Goal: Find specific page/section: Find specific page/section

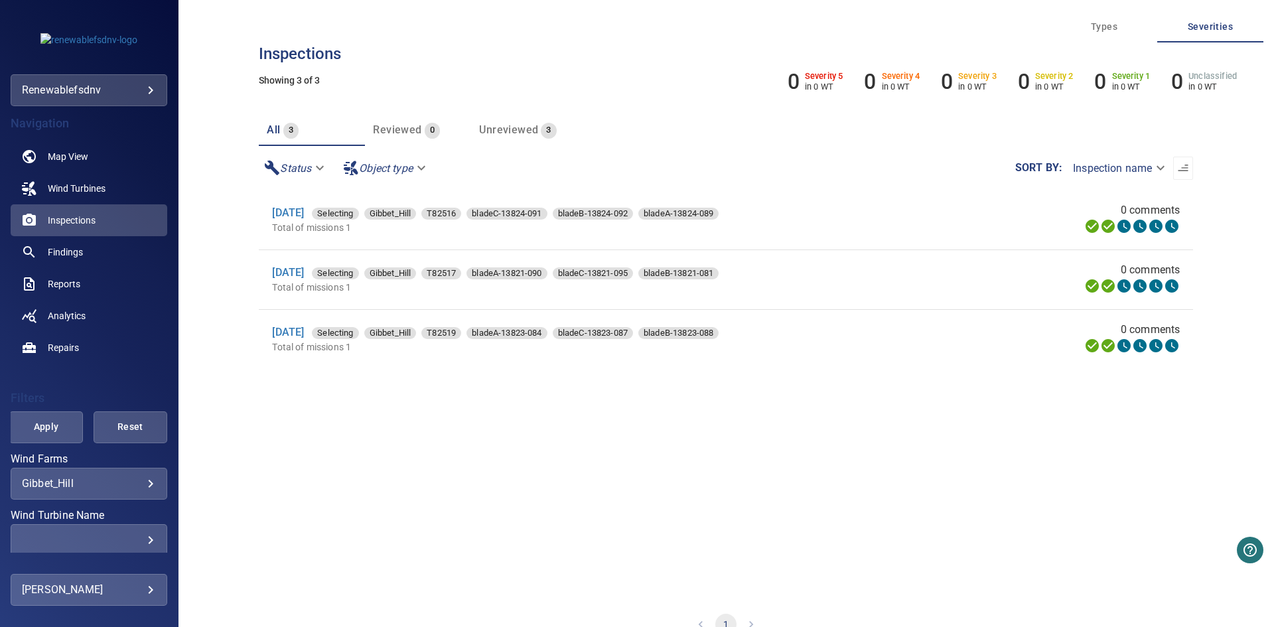
click at [724, 465] on section "[DATE] Selecting Gibbet_Hill T82516 bladeC-13824-091 bladeB-13824-092 bladeA-13…" at bounding box center [726, 393] width 934 height 407
click at [144, 90] on body "**********" at bounding box center [637, 313] width 1274 height 627
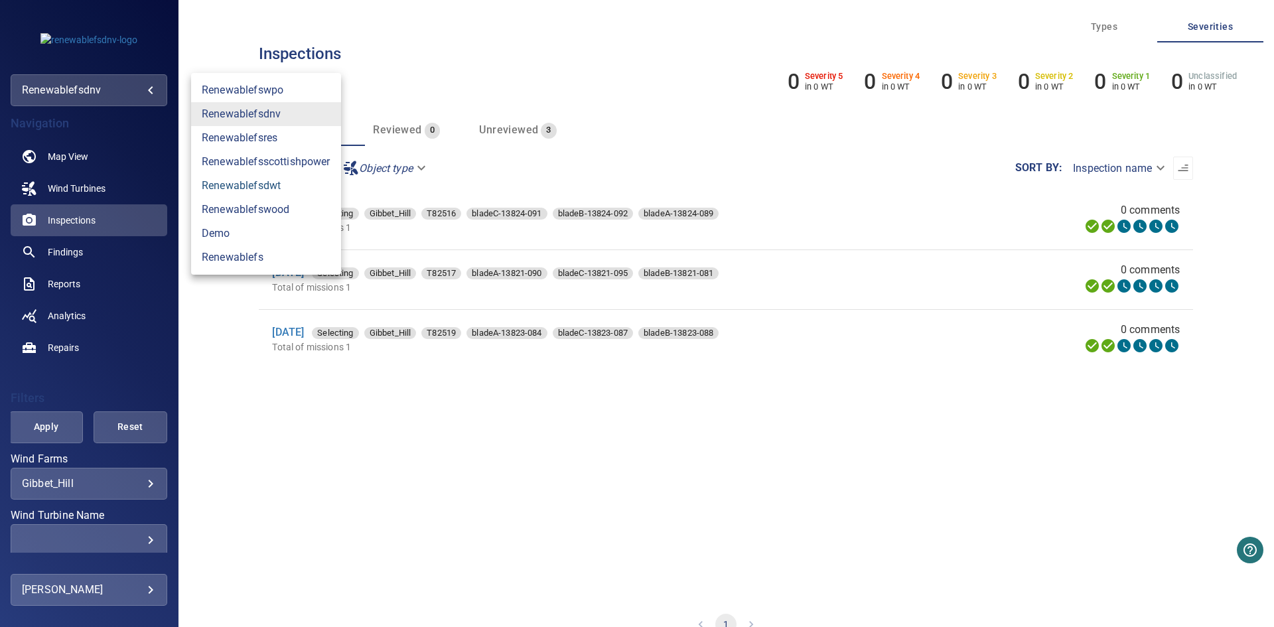
click at [318, 188] on link "renewablefsdwt" at bounding box center [266, 186] width 150 height 24
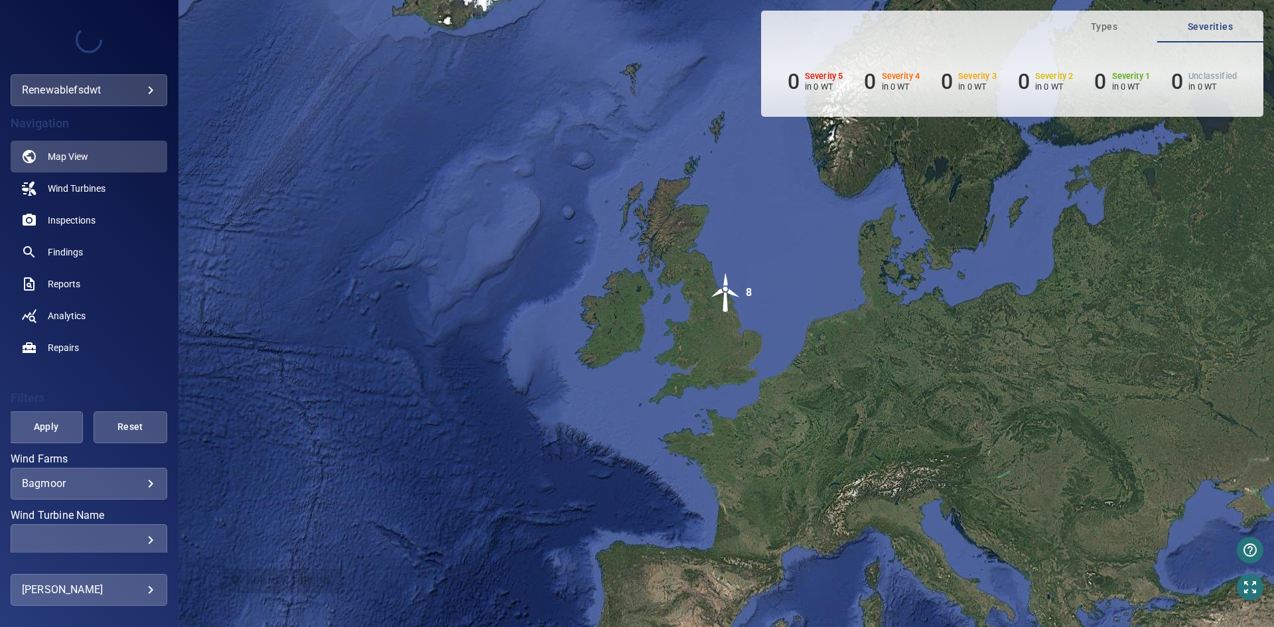
click at [137, 84] on body "**********" at bounding box center [637, 313] width 1274 height 627
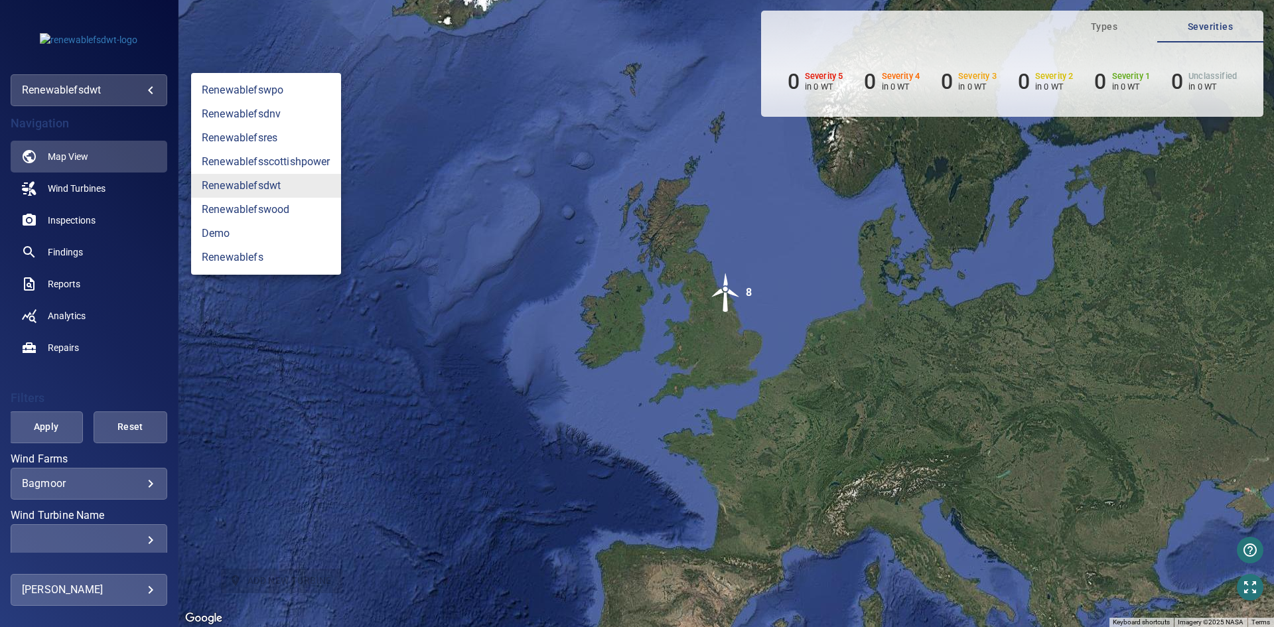
click at [727, 293] on div at bounding box center [637, 313] width 1274 height 627
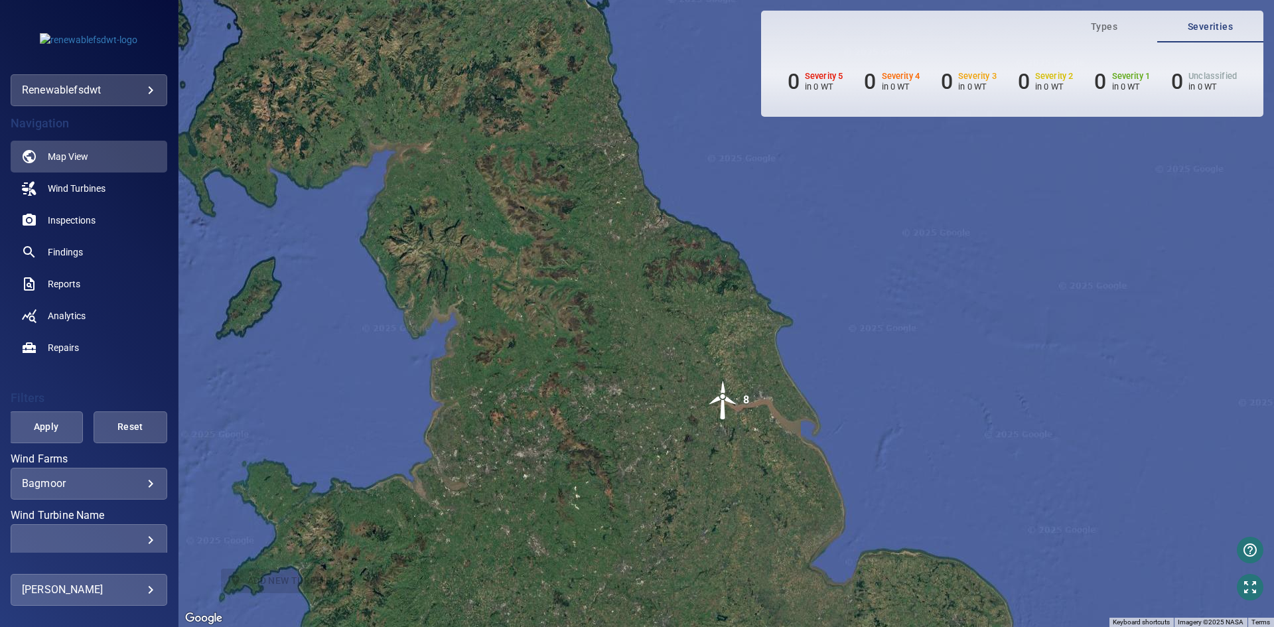
click at [136, 486] on body "**********" at bounding box center [637, 313] width 1274 height 627
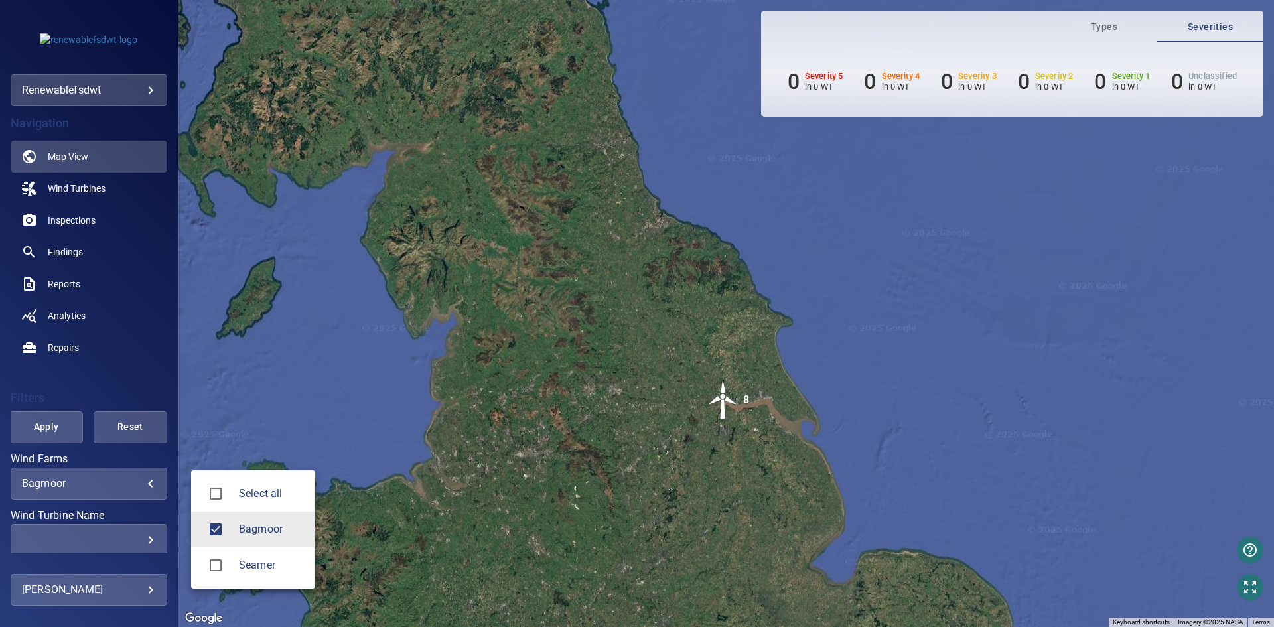
click at [266, 566] on span "Seamer" at bounding box center [272, 565] width 66 height 16
type input "**********"
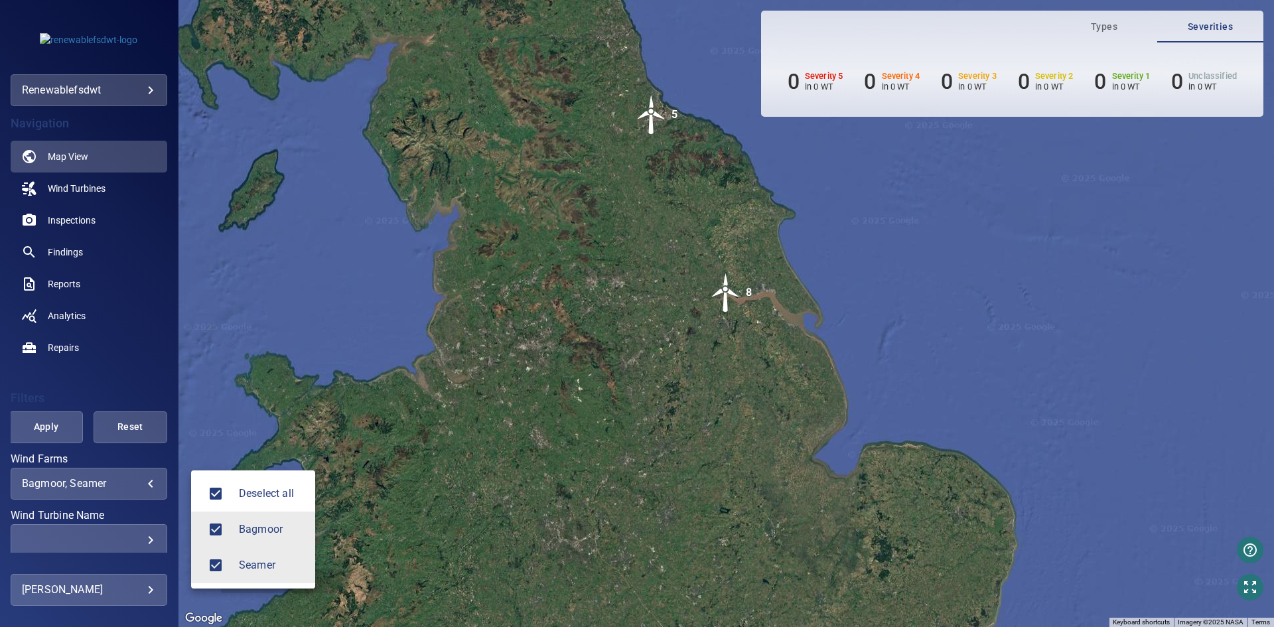
drag, startPoint x: 606, startPoint y: 238, endPoint x: 586, endPoint y: 397, distance: 160.5
click at [586, 397] on div at bounding box center [637, 313] width 1274 height 627
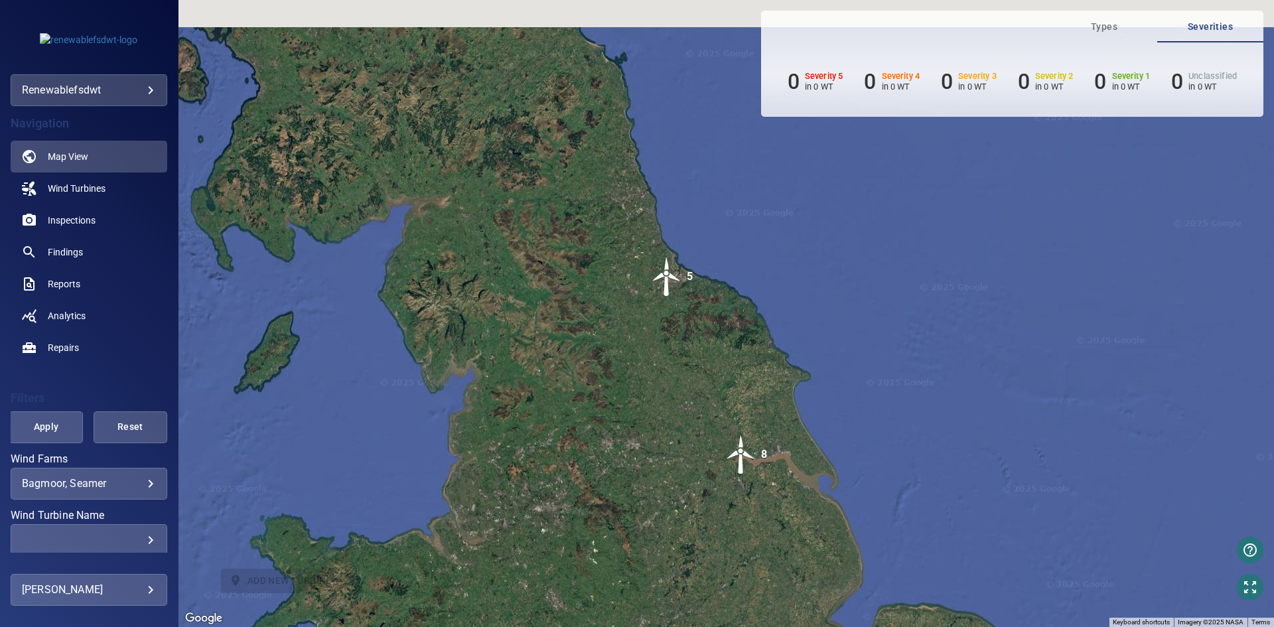
drag, startPoint x: 589, startPoint y: 247, endPoint x: 606, endPoint y: 411, distance: 164.7
click at [606, 411] on div "To activate drag with keyboard, press Alt + Enter. Once in keyboard drag state,…" at bounding box center [725, 313] width 1095 height 627
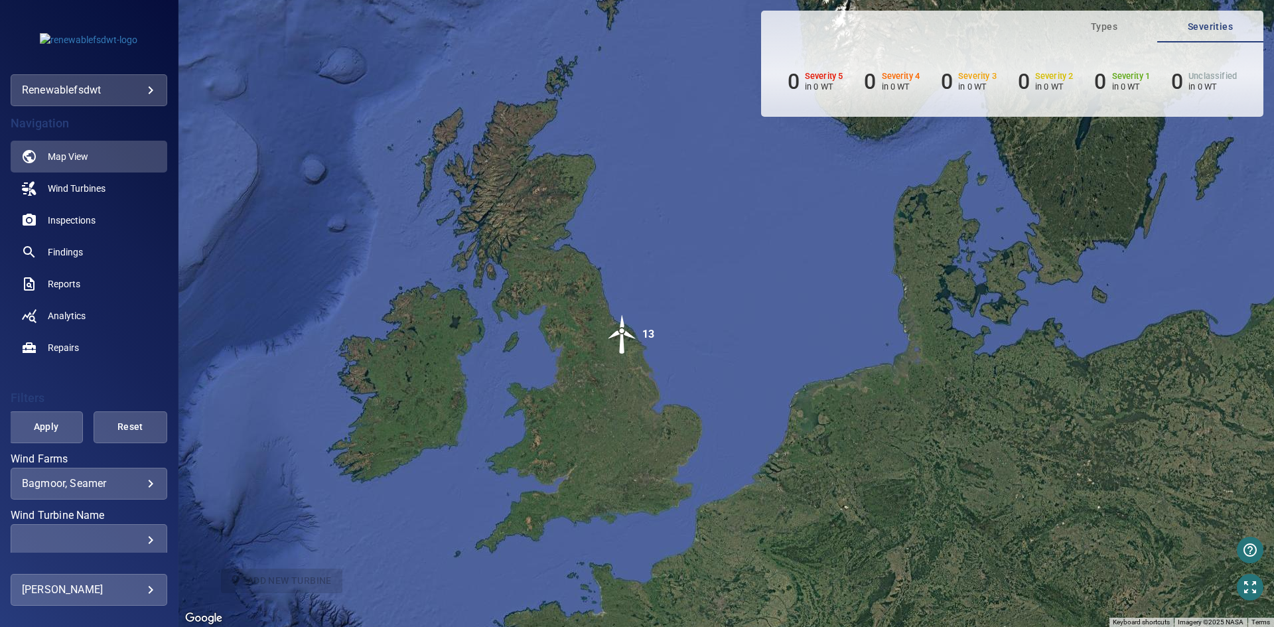
drag, startPoint x: 590, startPoint y: 446, endPoint x: 579, endPoint y: 397, distance: 50.2
click at [579, 397] on div "To activate drag with keyboard, press Alt + Enter. Once in keyboard drag state,…" at bounding box center [725, 313] width 1095 height 627
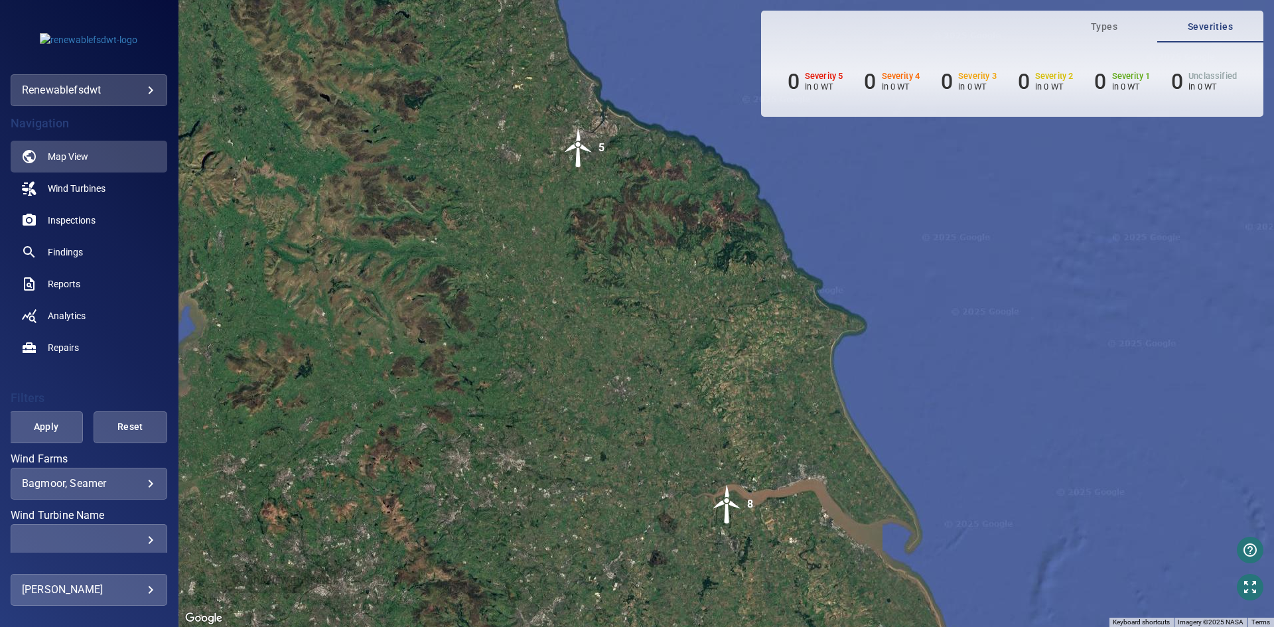
drag, startPoint x: 721, startPoint y: 365, endPoint x: 704, endPoint y: 370, distance: 17.4
click at [704, 370] on div "To activate drag with keyboard, press Alt + Enter. Once in keyboard drag state,…" at bounding box center [725, 313] width 1095 height 627
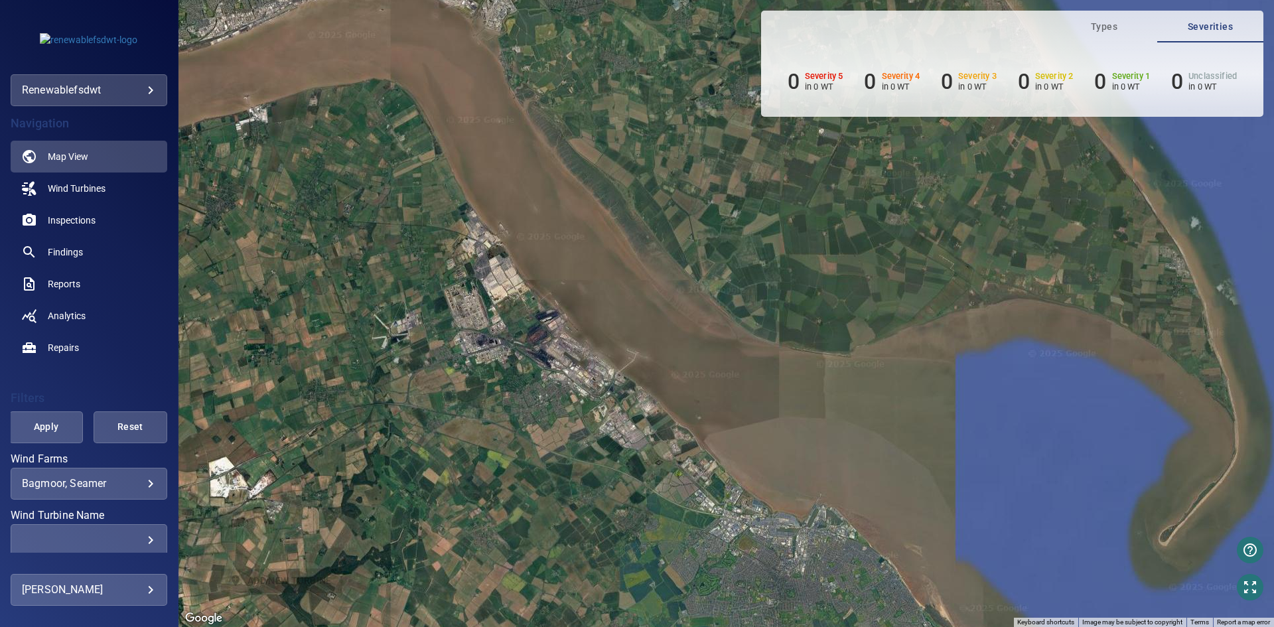
drag, startPoint x: 774, startPoint y: 438, endPoint x: 623, endPoint y: 358, distance: 171.0
click at [623, 360] on div "To activate drag with keyboard, press Alt + Enter. Once in keyboard drag state,…" at bounding box center [725, 313] width 1095 height 627
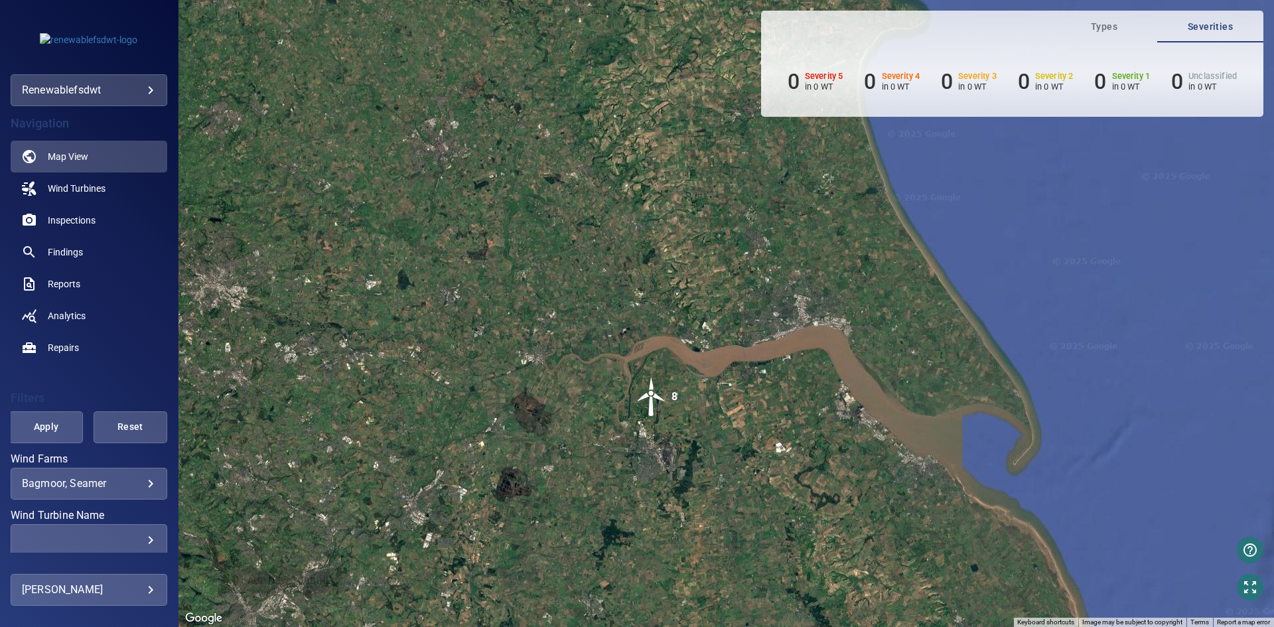
drag, startPoint x: 578, startPoint y: 296, endPoint x: 862, endPoint y: 370, distance: 293.4
click at [862, 370] on div "To activate drag with keyboard, press Alt + Enter. Once in keyboard drag state,…" at bounding box center [725, 313] width 1095 height 627
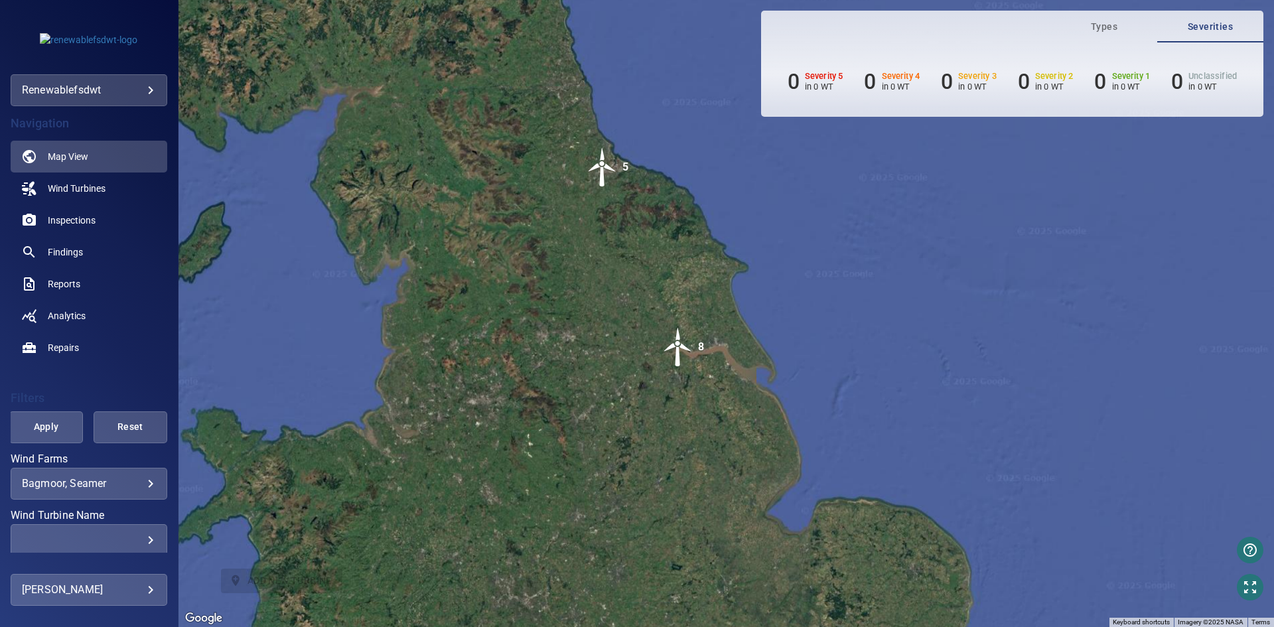
drag, startPoint x: 595, startPoint y: 305, endPoint x: 632, endPoint y: 332, distance: 46.4
click at [632, 332] on div "To activate drag with keyboard, press Alt + Enter. Once in keyboard drag state,…" at bounding box center [725, 313] width 1095 height 627
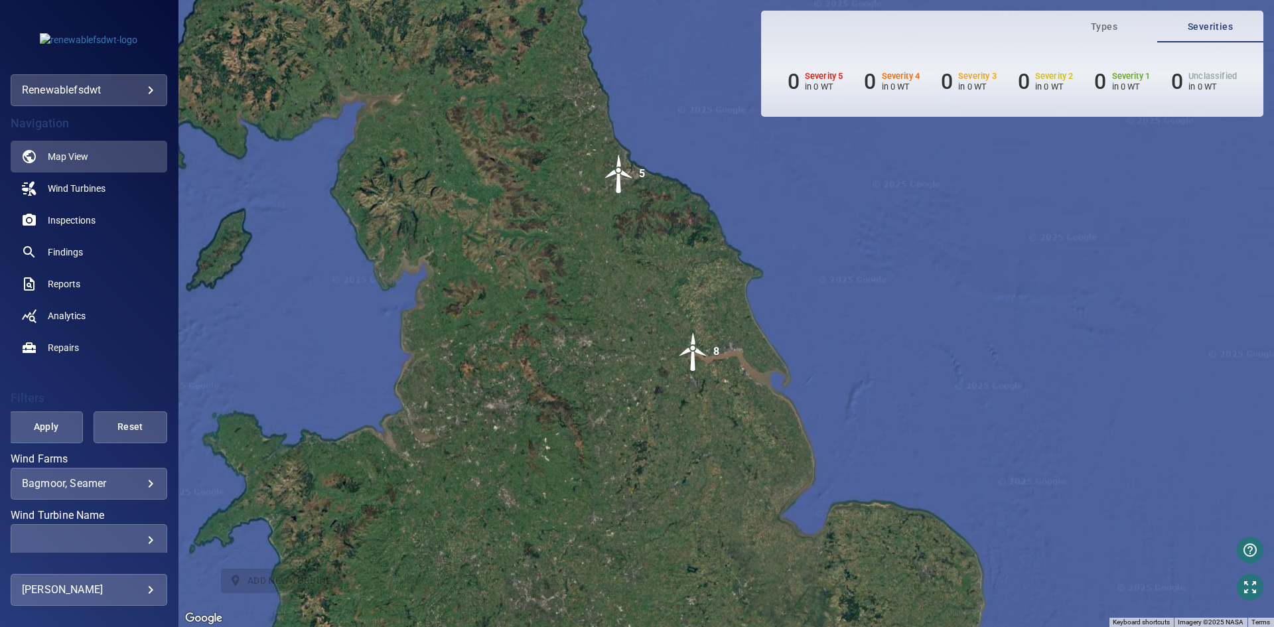
click at [128, 89] on body "**********" at bounding box center [637, 313] width 1274 height 627
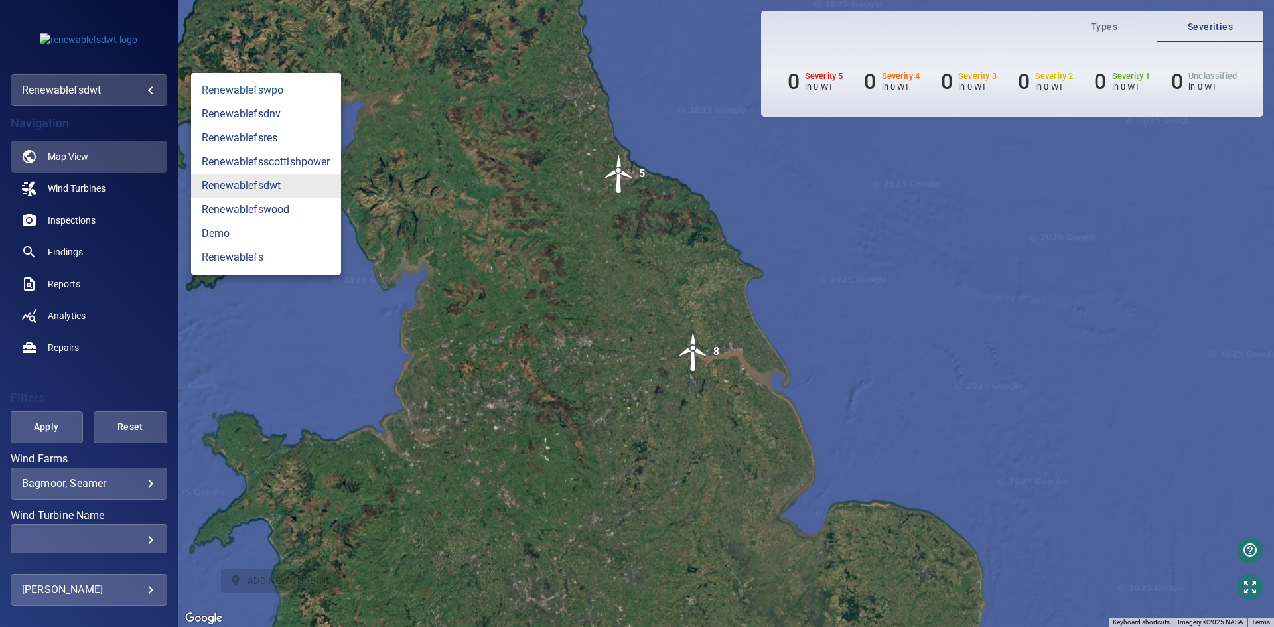
click at [309, 80] on link "renewablefswpo" at bounding box center [266, 90] width 150 height 24
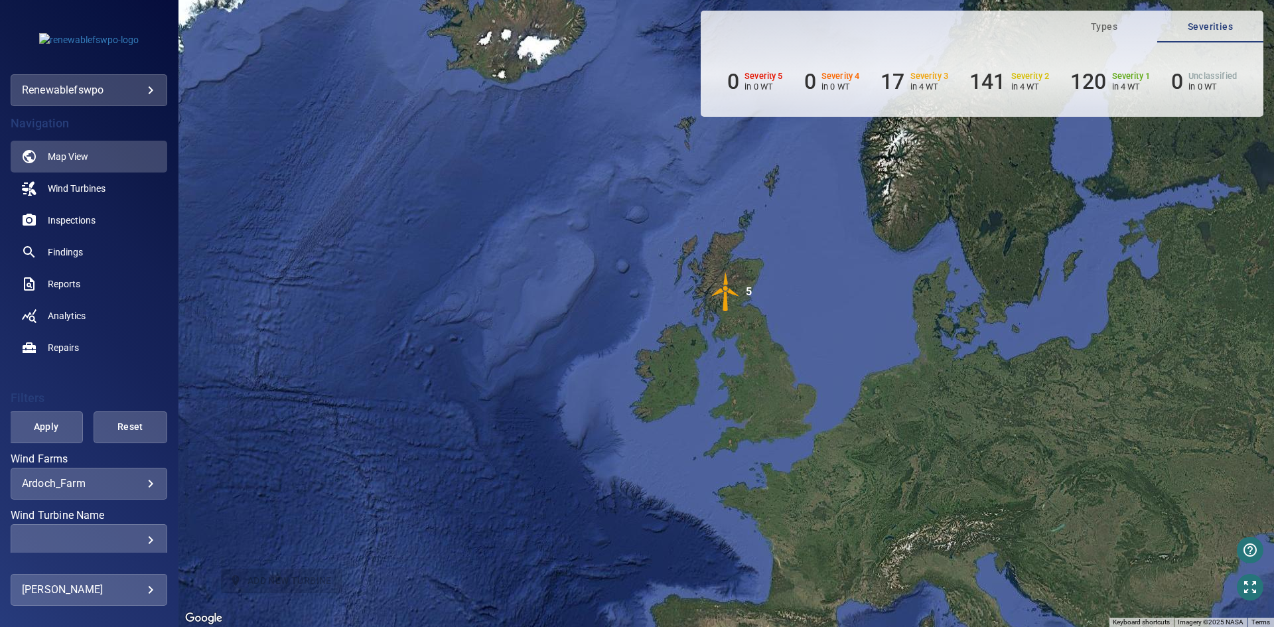
click at [145, 486] on body "**********" at bounding box center [637, 313] width 1274 height 627
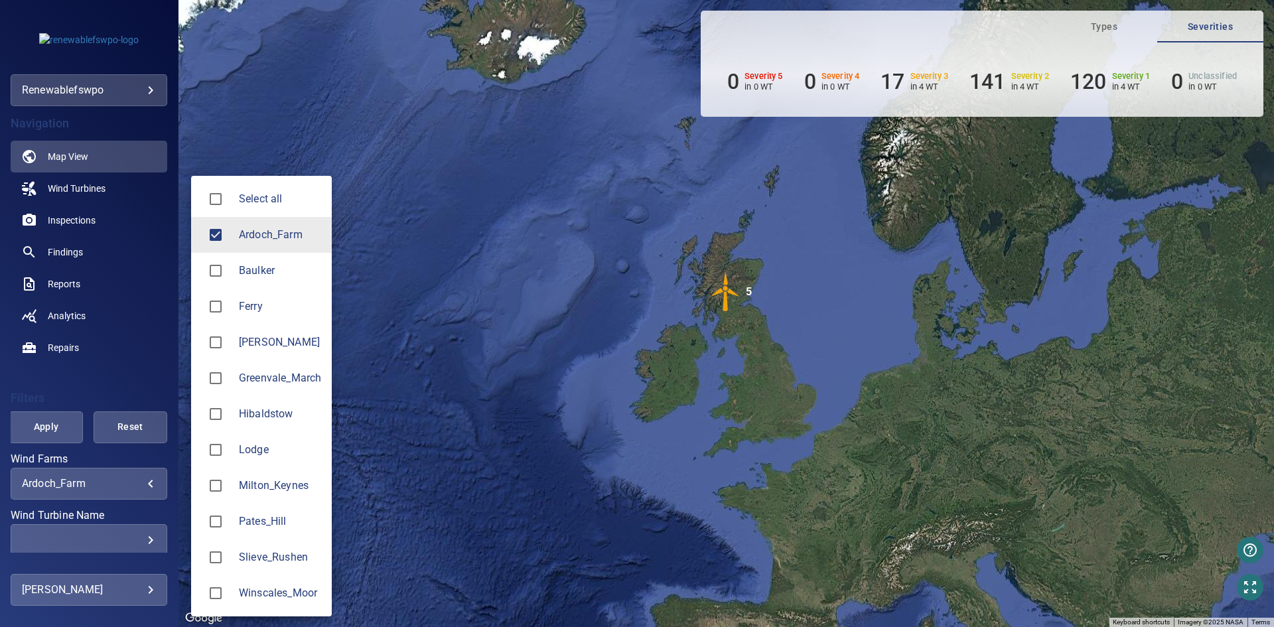
click at [269, 231] on span "Ardoch_Farm" at bounding box center [280, 235] width 82 height 16
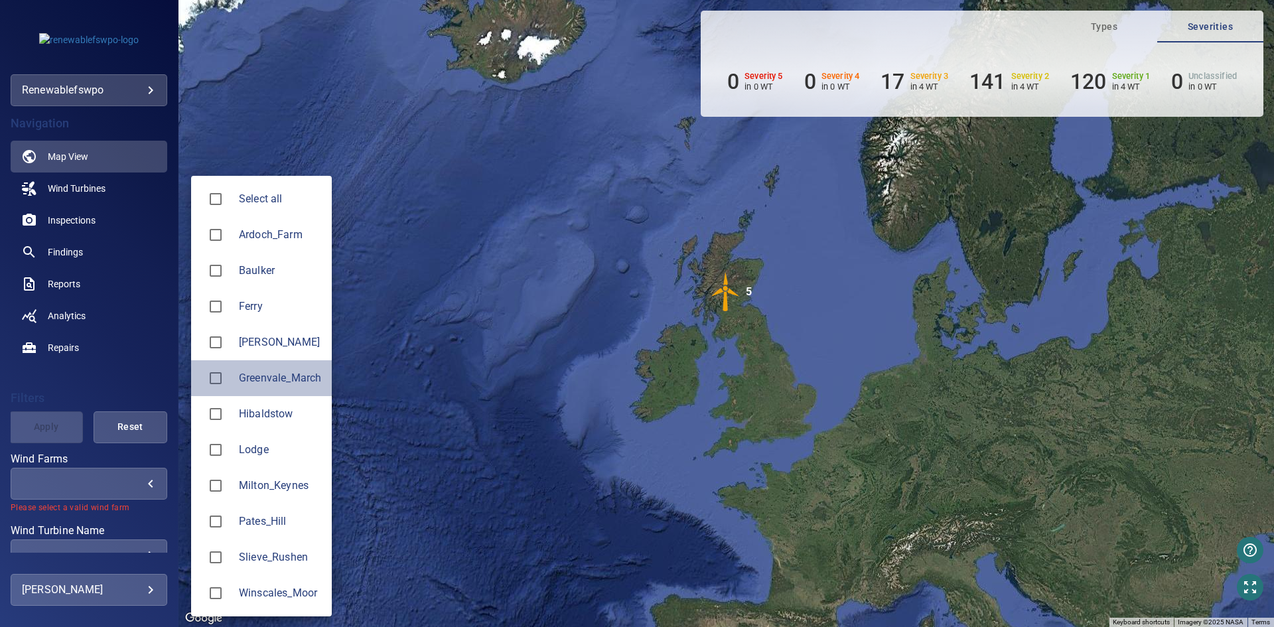
click at [255, 384] on span "Greenvale_March" at bounding box center [280, 378] width 82 height 16
type input "**********"
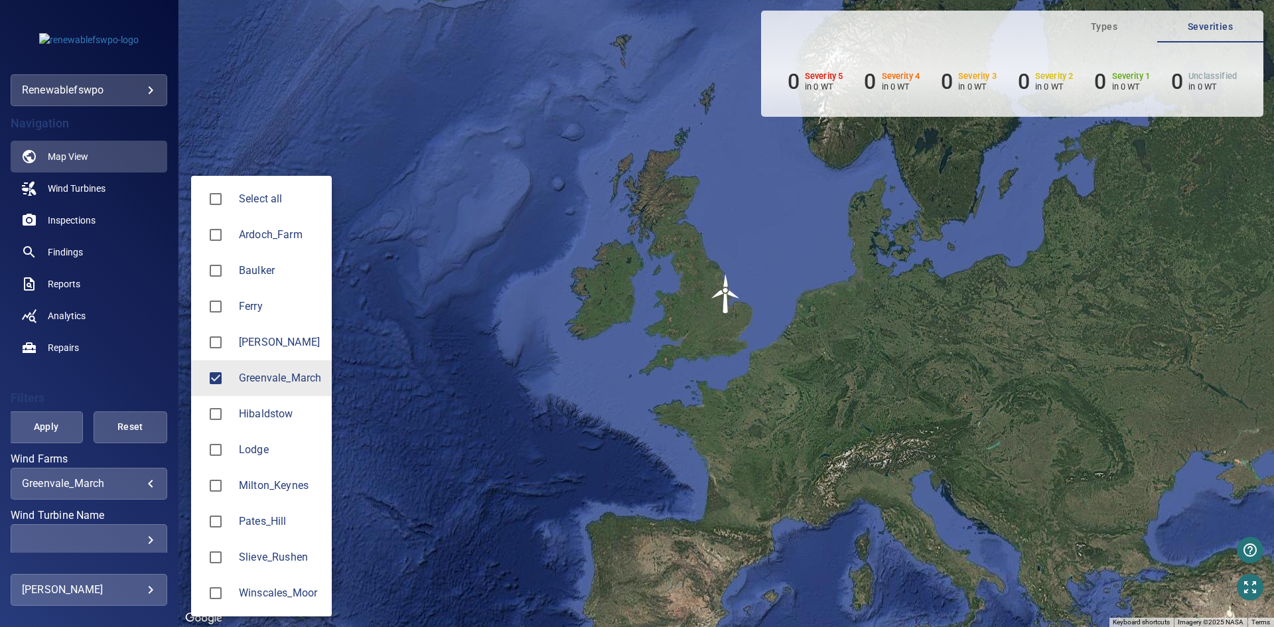
click at [149, 22] on div at bounding box center [637, 313] width 1274 height 627
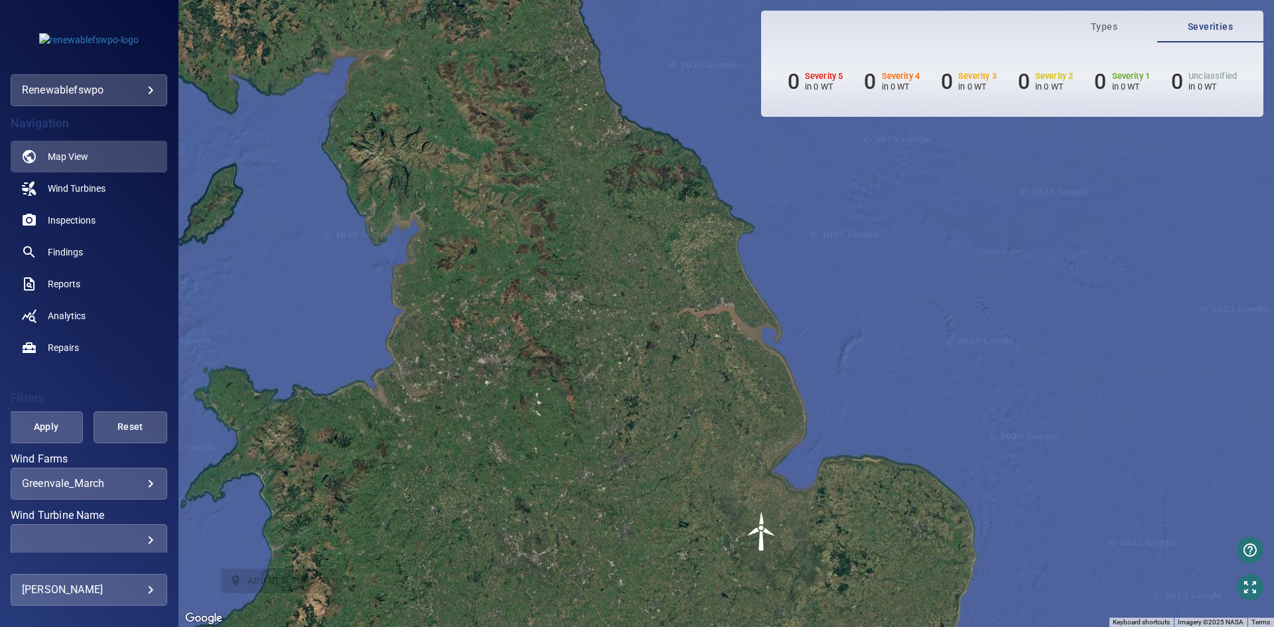
drag, startPoint x: 782, startPoint y: 317, endPoint x: 708, endPoint y: 464, distance: 164.4
click at [708, 464] on div "To activate drag with keyboard, press Alt + Enter. Once in keyboard drag state,…" at bounding box center [725, 313] width 1095 height 627
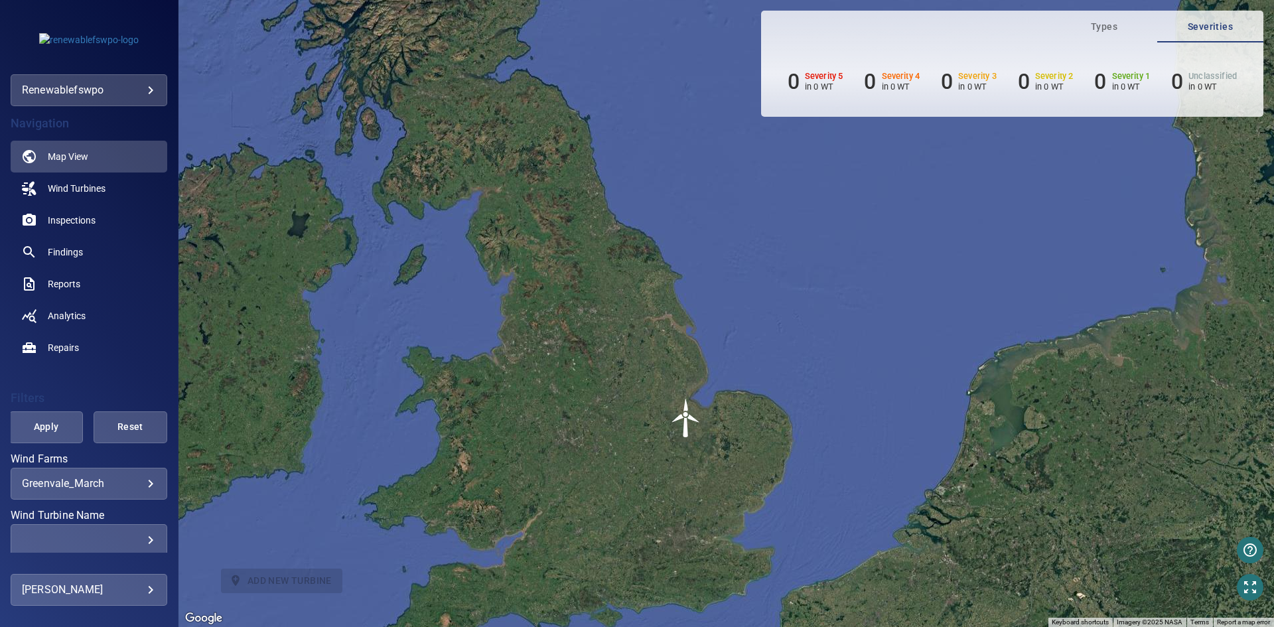
drag, startPoint x: 705, startPoint y: 463, endPoint x: 655, endPoint y: 393, distance: 86.0
click at [655, 393] on div "To activate drag with keyboard, press Alt + Enter. Once in keyboard drag state,…" at bounding box center [725, 313] width 1095 height 627
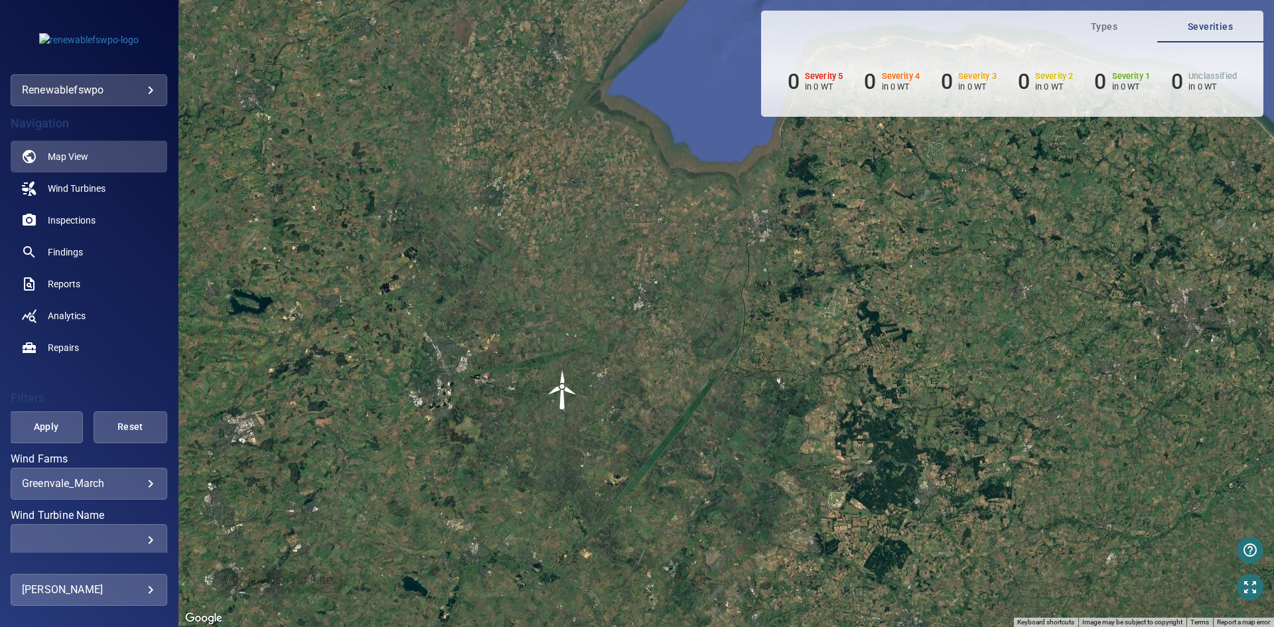
click at [559, 393] on img "T1-20062" at bounding box center [563, 390] width 40 height 40
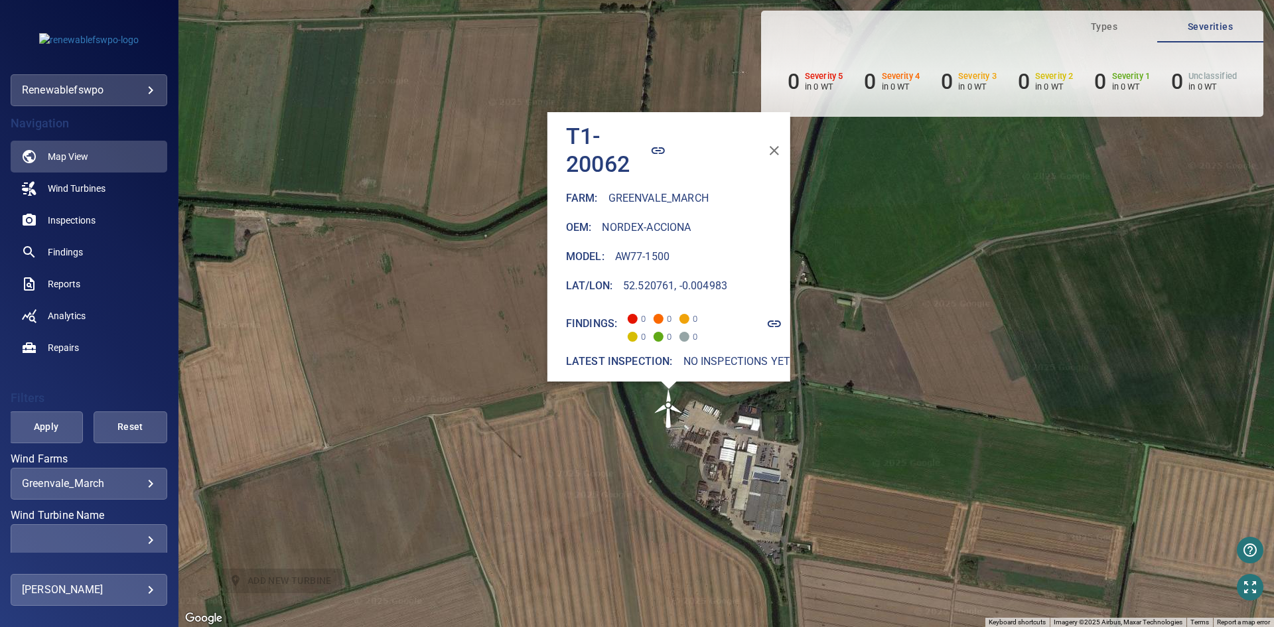
drag, startPoint x: 941, startPoint y: 382, endPoint x: 883, endPoint y: 447, distance: 87.4
click at [883, 447] on div "To activate drag with keyboard, press Alt + Enter. Once in keyboard drag state,…" at bounding box center [725, 313] width 1095 height 627
click at [772, 147] on icon "button" at bounding box center [774, 150] width 9 height 9
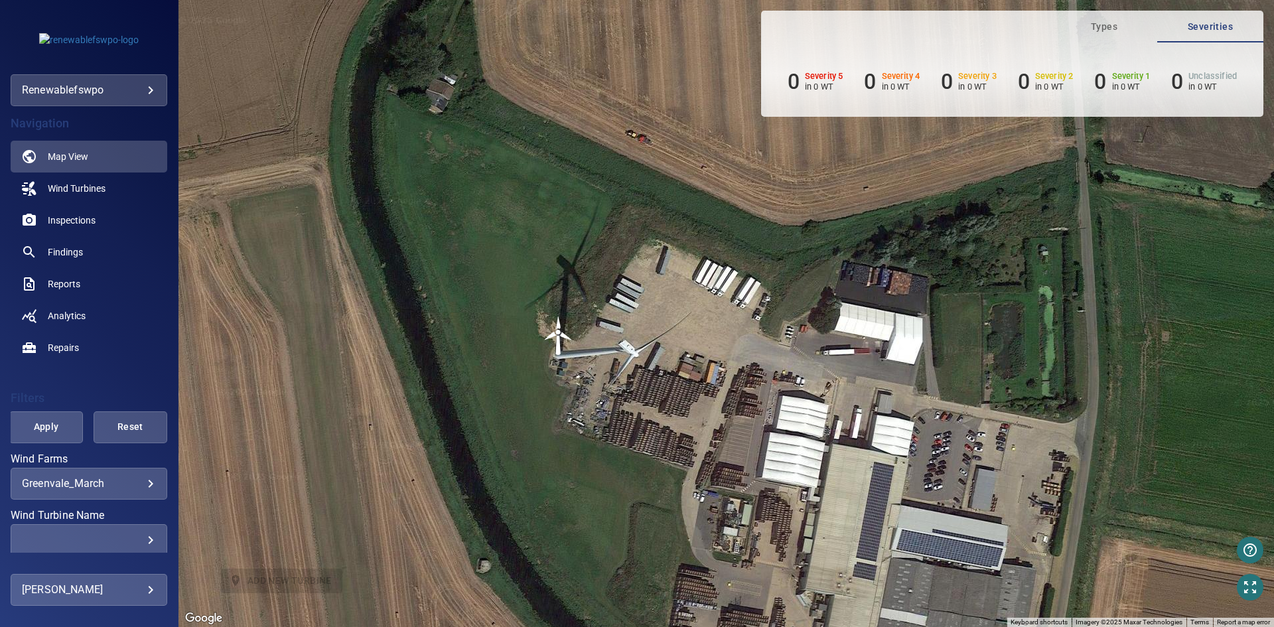
drag, startPoint x: 972, startPoint y: 459, endPoint x: 802, endPoint y: 301, distance: 232.4
click at [802, 301] on div "To activate drag with keyboard, press Alt + Enter. Once in keyboard drag state,…" at bounding box center [725, 313] width 1095 height 627
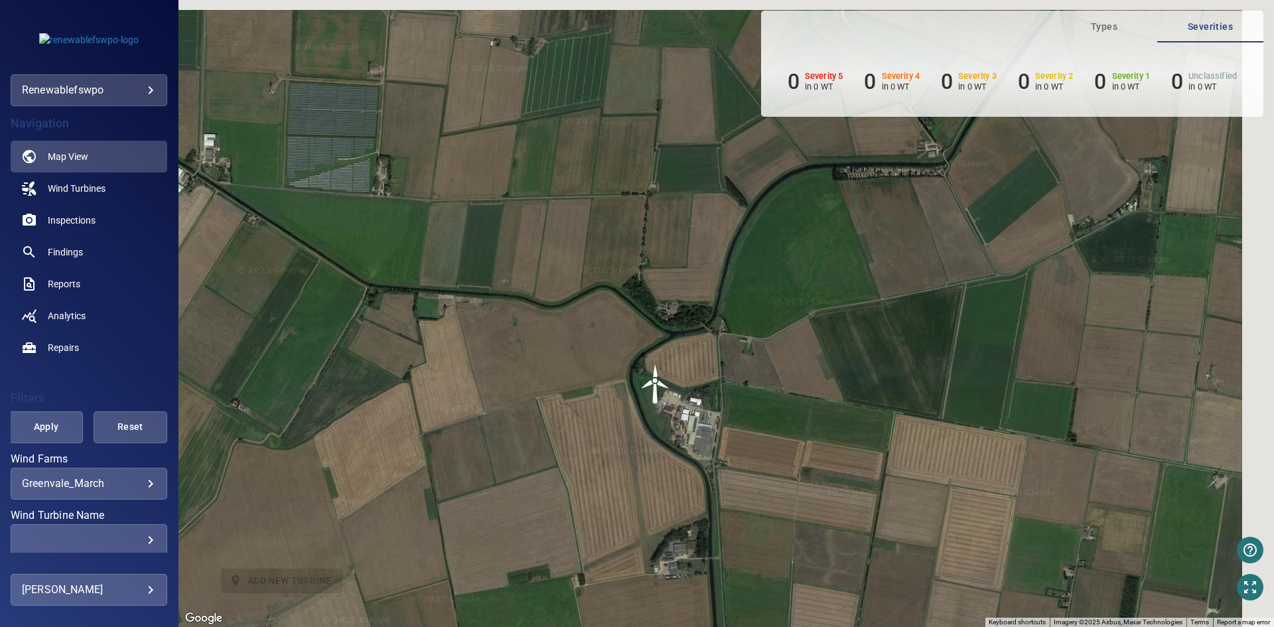
drag, startPoint x: 796, startPoint y: 309, endPoint x: 717, endPoint y: 447, distance: 159.3
click at [717, 447] on div "To activate drag with keyboard, press Alt + Enter. Once in keyboard drag state,…" at bounding box center [725, 313] width 1095 height 627
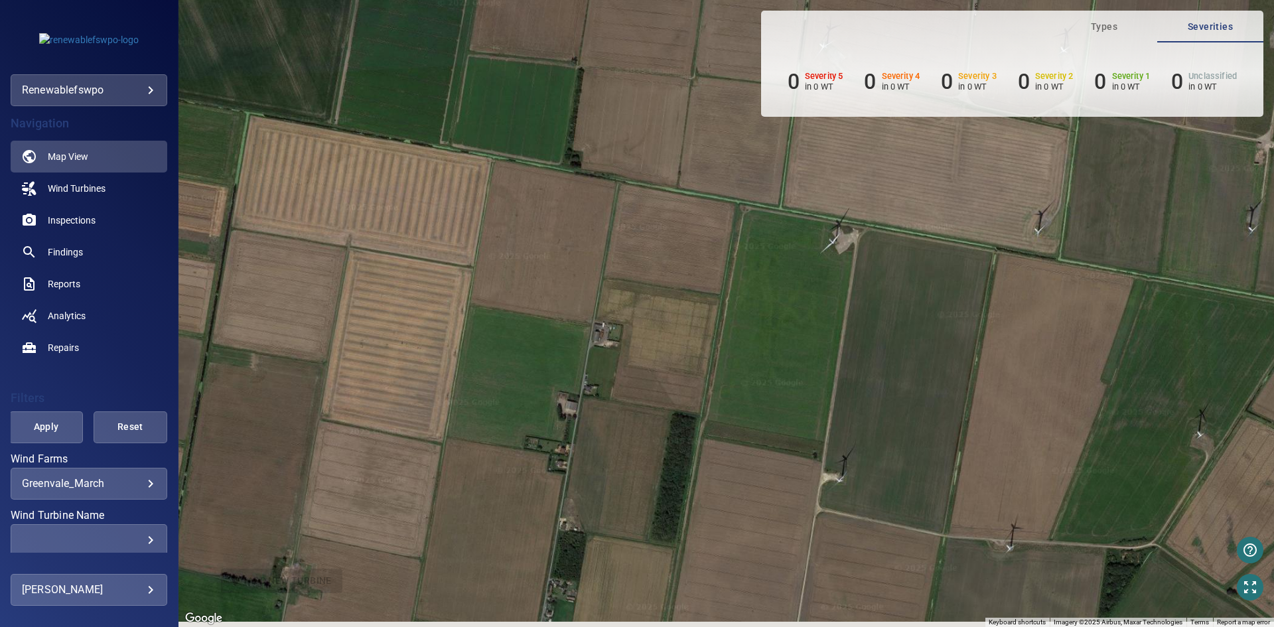
drag, startPoint x: 902, startPoint y: 419, endPoint x: 763, endPoint y: 290, distance: 190.1
click at [763, 290] on div "To activate drag with keyboard, press Alt + Enter. Once in keyboard drag state,…" at bounding box center [725, 313] width 1095 height 627
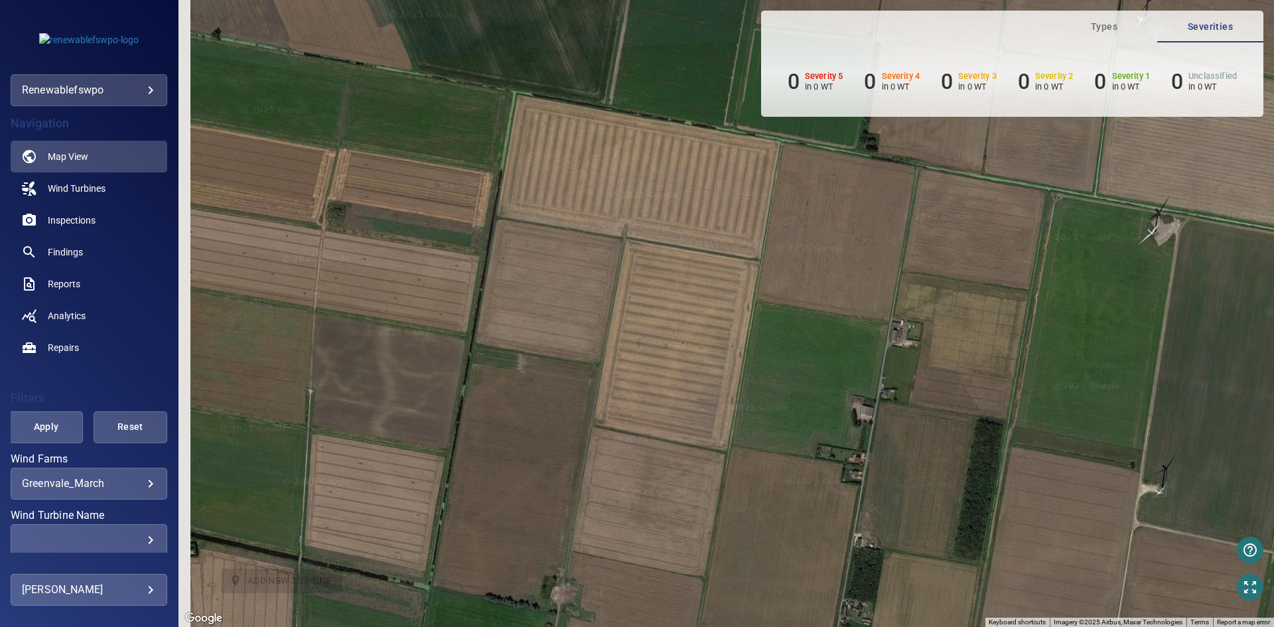
drag, startPoint x: 567, startPoint y: 312, endPoint x: 920, endPoint y: 393, distance: 362.8
click at [920, 392] on div "To activate drag with keyboard, press Alt + Enter. Once in keyboard drag state,…" at bounding box center [725, 313] width 1095 height 627
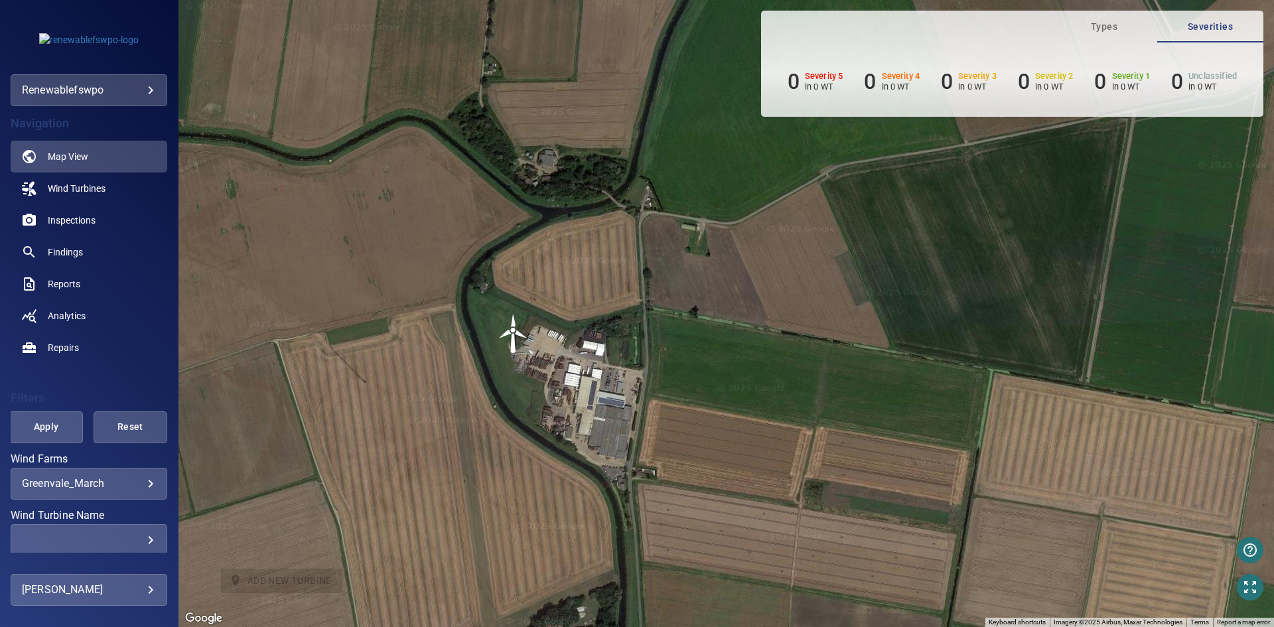
drag, startPoint x: 761, startPoint y: 469, endPoint x: 838, endPoint y: 533, distance: 99.9
click at [838, 533] on div "To activate drag with keyboard, press Alt + Enter. Once in keyboard drag state,…" at bounding box center [725, 313] width 1095 height 627
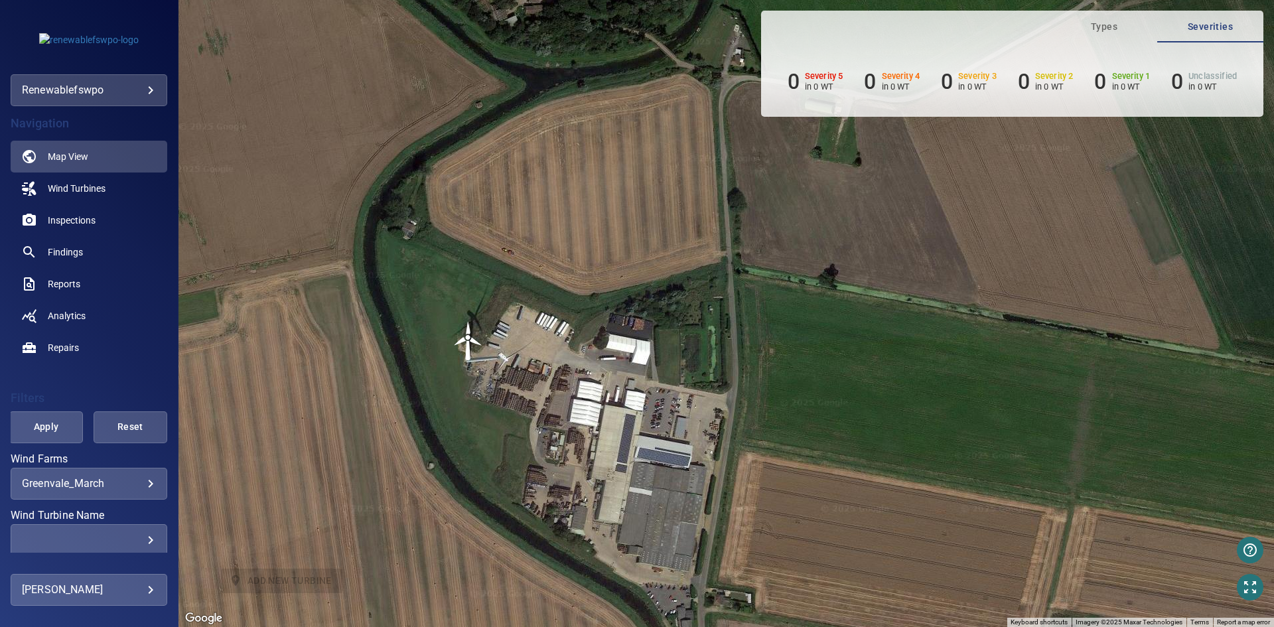
drag, startPoint x: 559, startPoint y: 343, endPoint x: 571, endPoint y: 419, distance: 76.7
click at [571, 419] on div "To activate drag with keyboard, press Alt + Enter. Once in keyboard drag state,…" at bounding box center [725, 313] width 1095 height 627
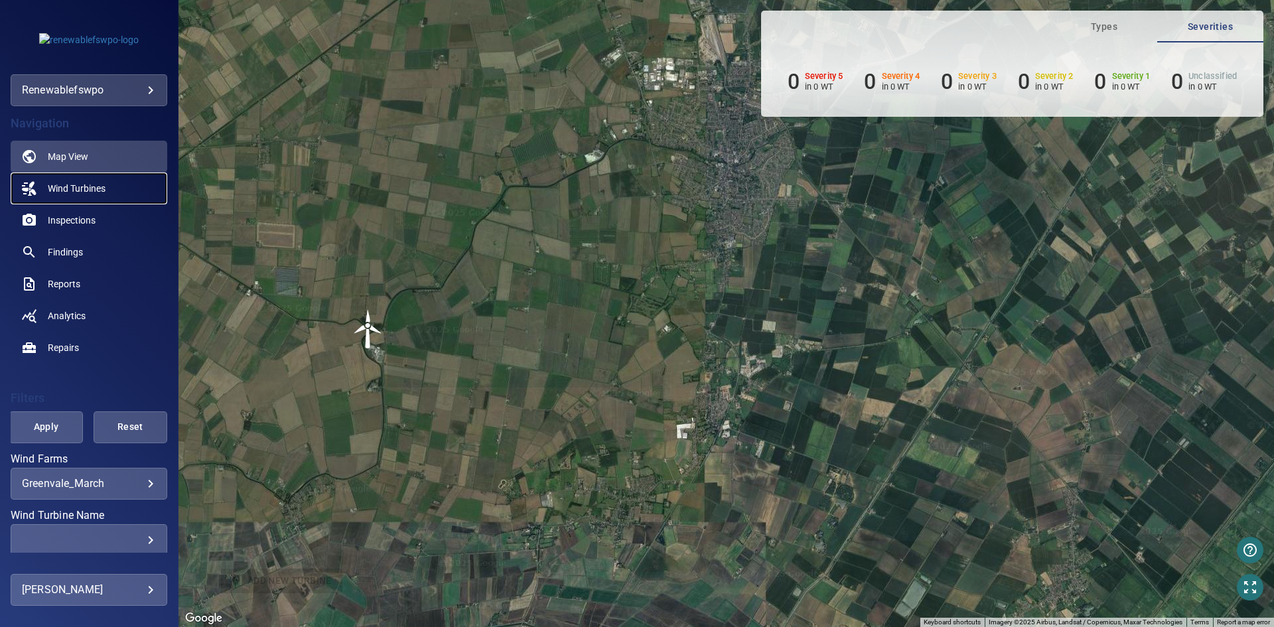
click at [94, 194] on span "Wind Turbines" at bounding box center [77, 188] width 58 height 13
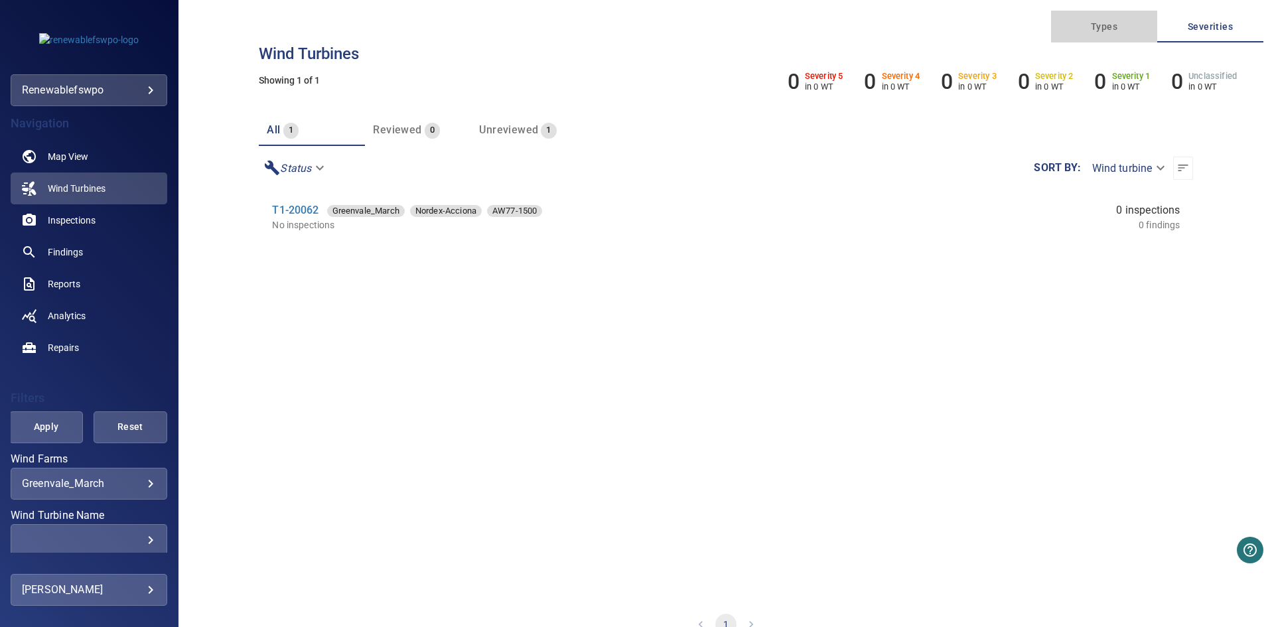
click at [1086, 31] on span "Types" at bounding box center [1104, 27] width 90 height 17
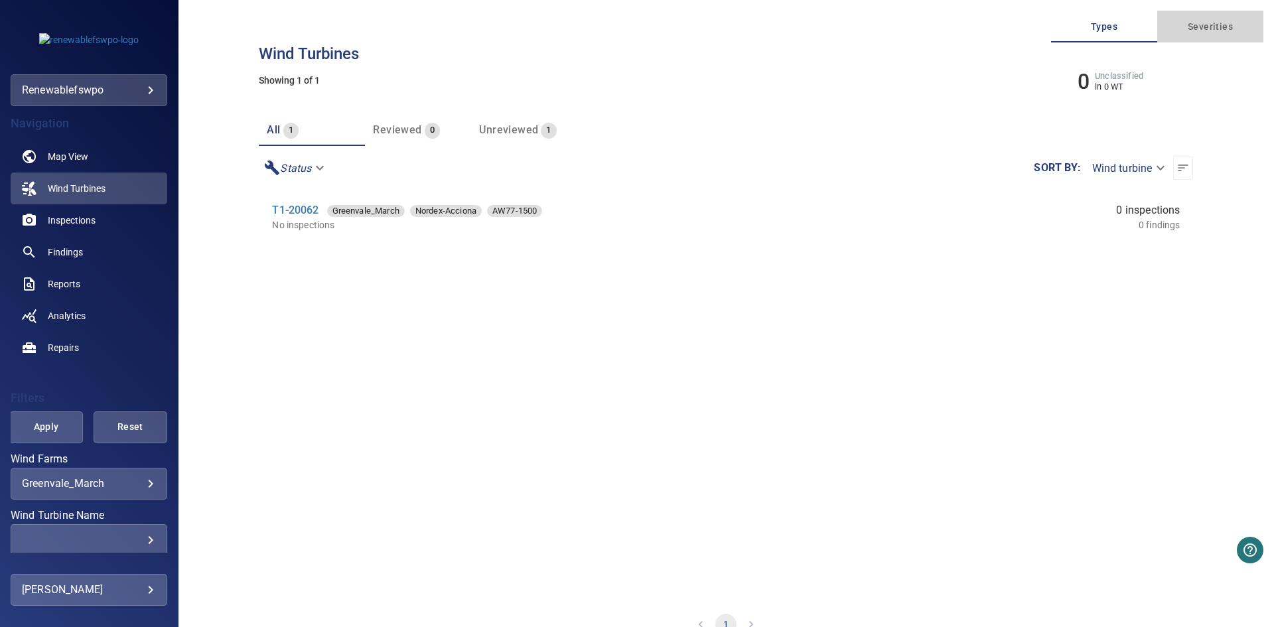
click at [1202, 20] on span "Severities" at bounding box center [1210, 27] width 90 height 17
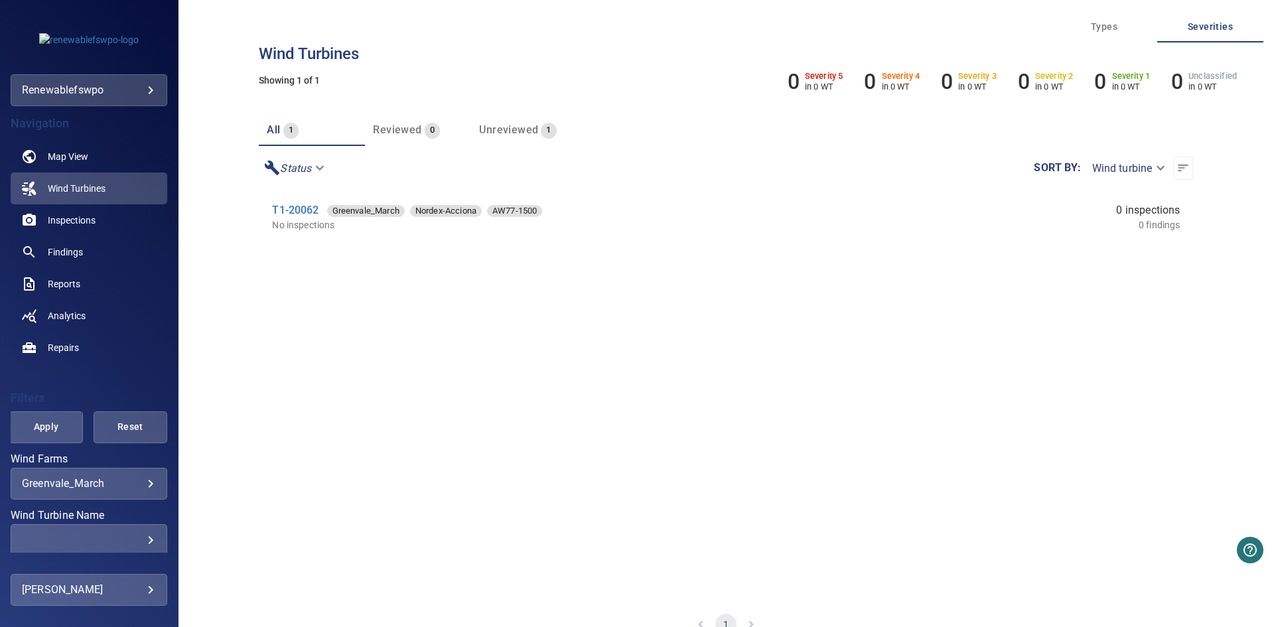
click at [1103, 29] on span "Types" at bounding box center [1104, 27] width 90 height 17
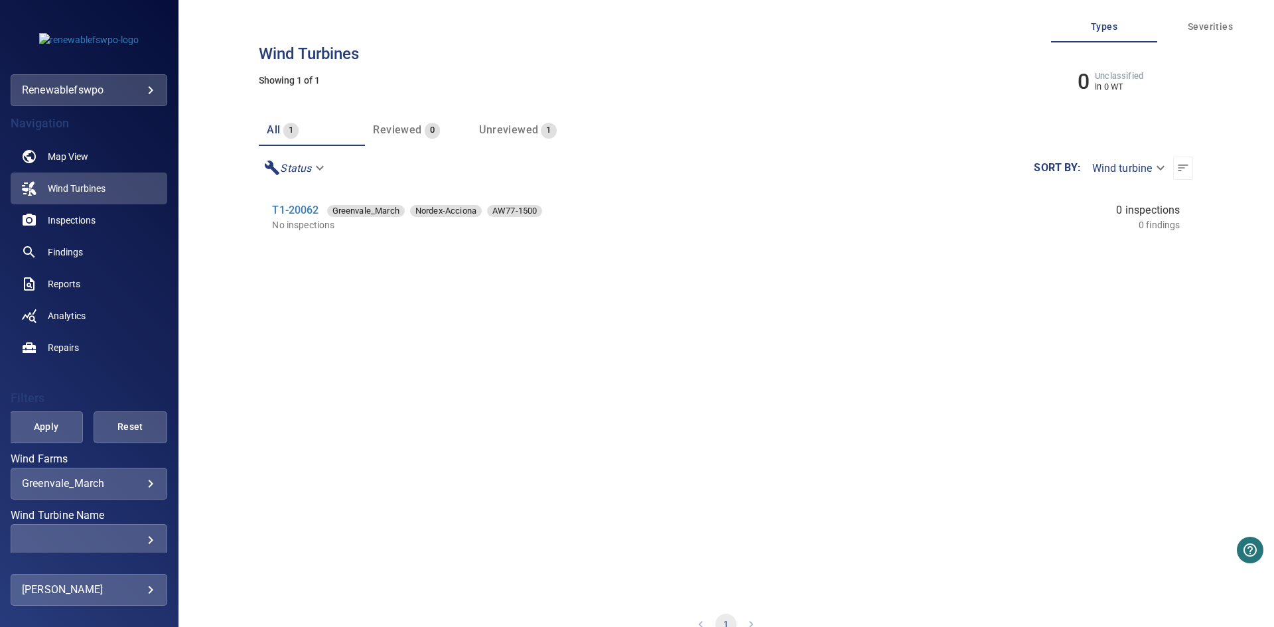
click at [1239, 23] on span "Severities" at bounding box center [1210, 27] width 90 height 17
